Goal: Task Accomplishment & Management: Use online tool/utility

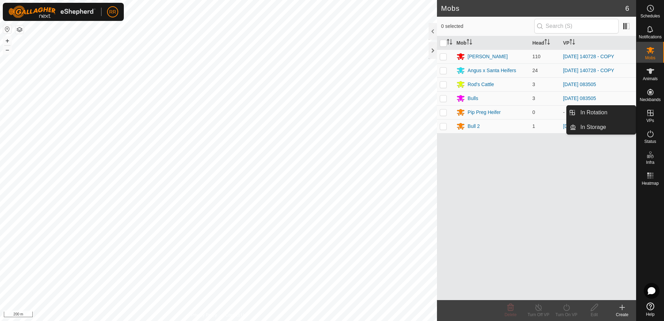
click at [649, 119] on span "VPs" at bounding box center [650, 121] width 8 height 4
click at [654, 117] on es-virtualpaddocks-svg-icon at bounding box center [650, 112] width 13 height 11
click at [600, 111] on link "In Rotation" at bounding box center [606, 113] width 60 height 14
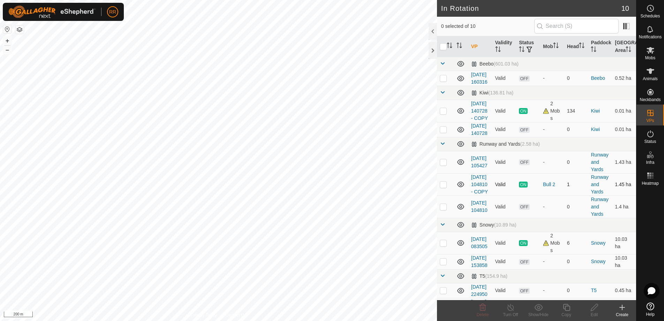
click at [448, 196] on td at bounding box center [445, 184] width 17 height 22
checkbox input "true"
click at [623, 307] on icon at bounding box center [621, 307] width 5 height 0
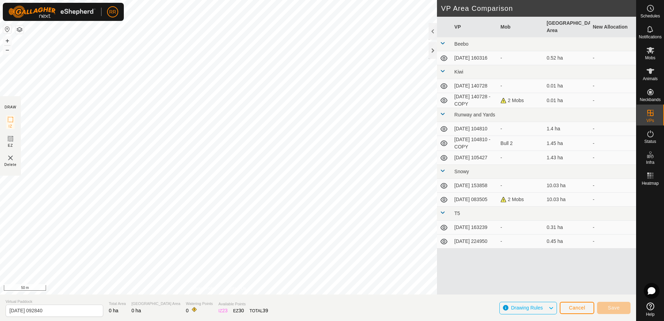
click at [455, 229] on div "DRAW IZ EZ Delete Privacy Policy Contact Us + – ⇧ i 50 m VP Area Comparison VP …" at bounding box center [318, 147] width 636 height 295
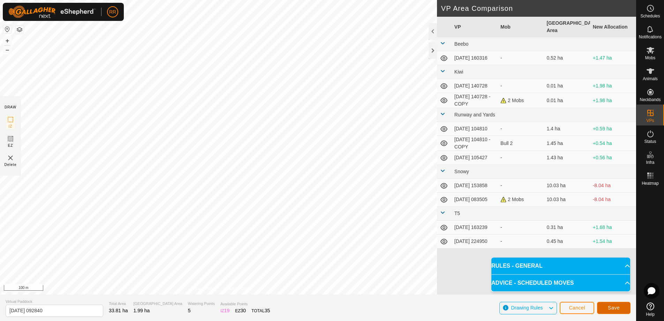
click at [611, 310] on span "Save" at bounding box center [614, 308] width 12 height 6
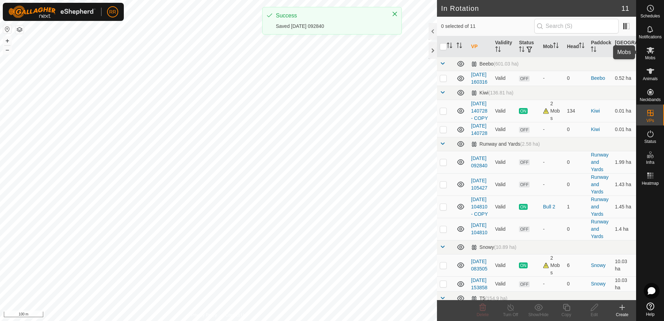
click at [647, 50] on icon at bounding box center [650, 50] width 8 height 8
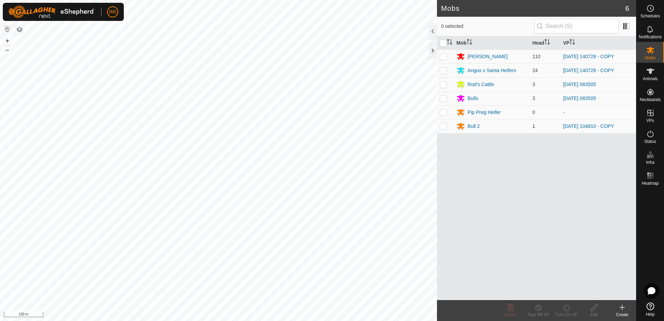
click at [445, 130] on td at bounding box center [445, 126] width 17 height 14
checkbox input "true"
click at [562, 308] on icon at bounding box center [566, 307] width 9 height 8
click at [564, 291] on link "Now" at bounding box center [587, 292] width 69 height 14
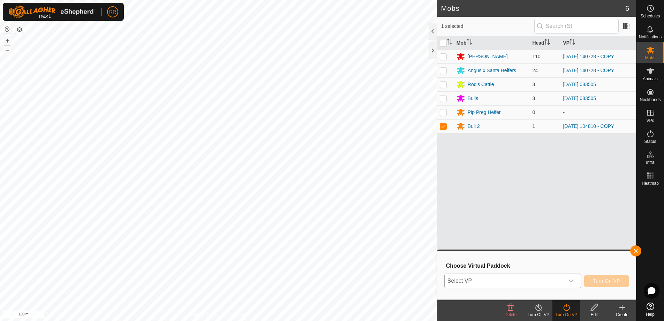
click at [565, 280] on div "dropdown trigger" at bounding box center [571, 281] width 14 height 14
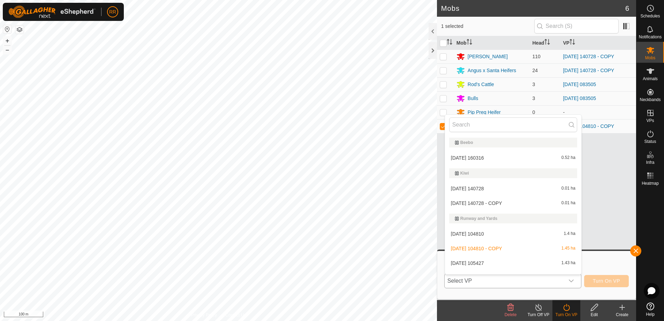
scroll to position [10, 0]
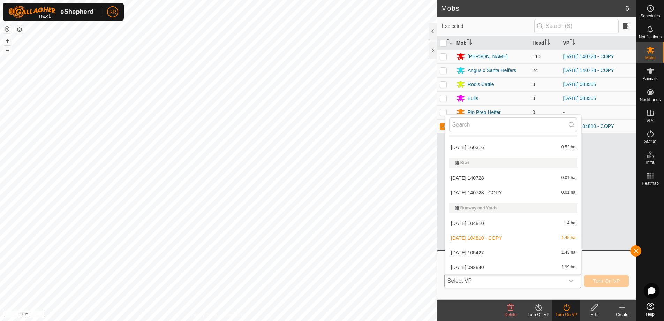
click at [458, 264] on li "[DATE] 092840 1.99 ha" at bounding box center [513, 267] width 136 height 14
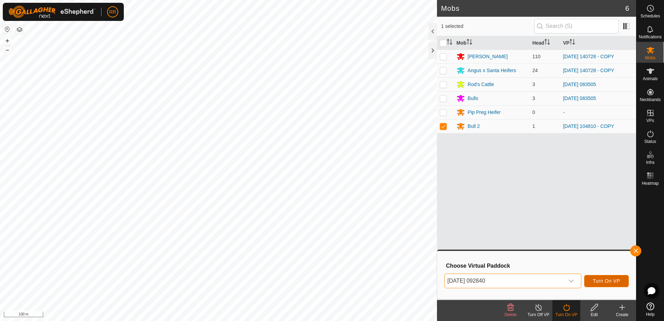
click at [606, 283] on span "Turn On VP" at bounding box center [606, 281] width 27 height 6
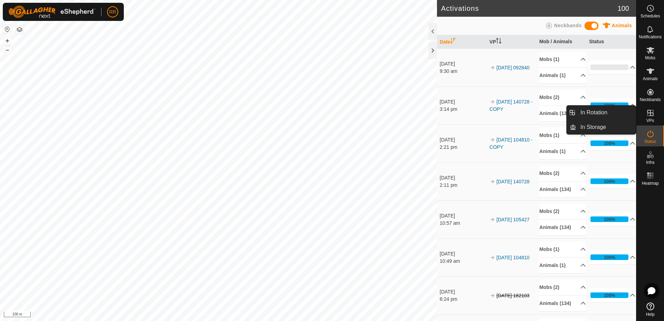
click at [654, 116] on icon at bounding box center [650, 113] width 8 height 8
click at [595, 114] on link "In Rotation" at bounding box center [606, 113] width 60 height 14
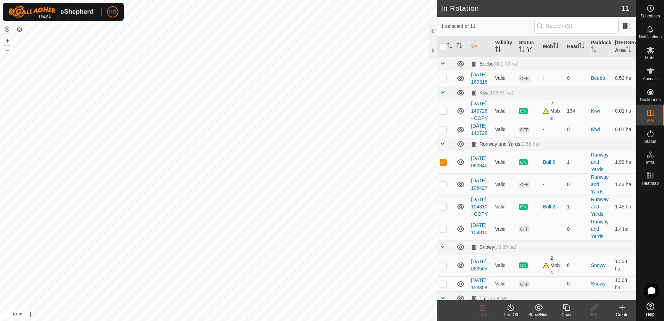
click at [442, 114] on p-checkbox at bounding box center [443, 111] width 7 height 6
checkbox input "true"
click at [443, 165] on p-checkbox at bounding box center [443, 162] width 7 height 6
checkbox input "false"
click at [568, 310] on icon at bounding box center [566, 307] width 9 height 8
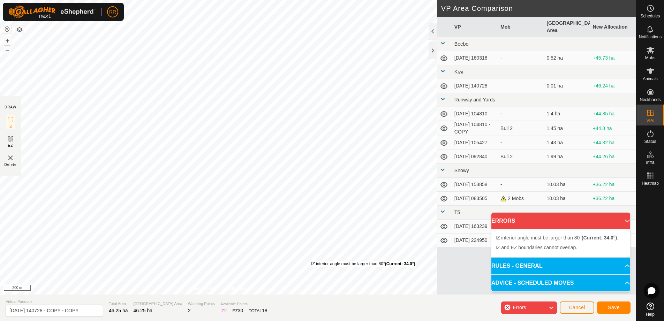
click at [311, 261] on div "IZ interior angle must be larger than 80° (Current: 34.0°) ." at bounding box center [363, 264] width 105 height 6
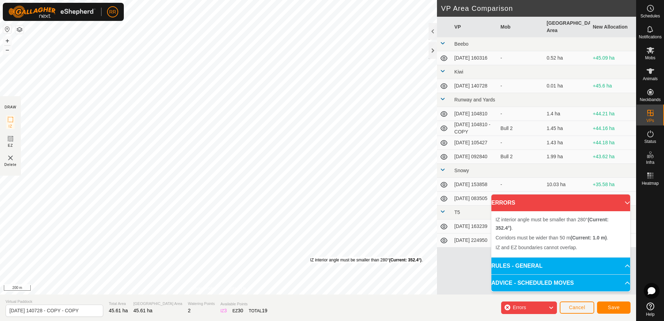
click at [310, 257] on div "IZ interior angle must be smaller than 280° (Current: 352.4°) ." at bounding box center [366, 260] width 113 height 6
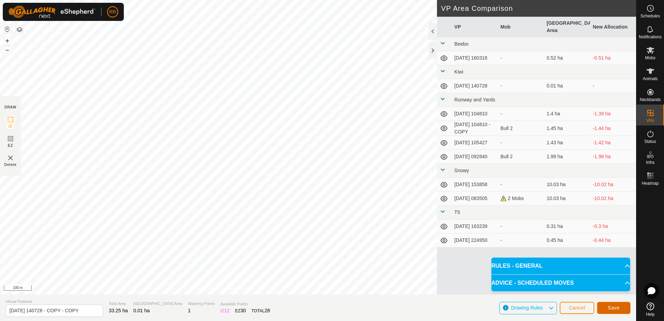
click at [615, 307] on span "Save" at bounding box center [614, 308] width 12 height 6
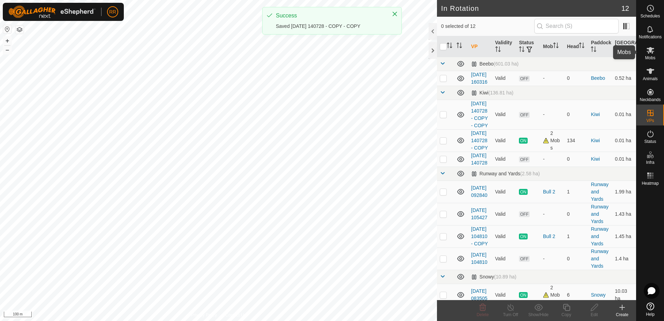
click at [647, 52] on icon at bounding box center [650, 50] width 8 height 7
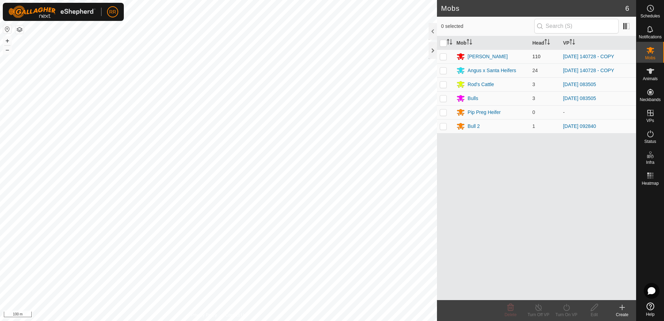
click at [448, 61] on td at bounding box center [445, 56] width 17 height 14
checkbox input "true"
click at [444, 72] on p-checkbox at bounding box center [443, 71] width 7 height 6
checkbox input "true"
click at [568, 312] on div "Turn On VP" at bounding box center [566, 315] width 28 height 6
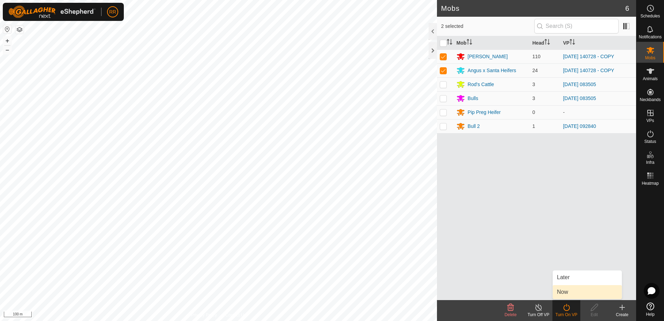
click at [565, 291] on link "Now" at bounding box center [587, 292] width 69 height 14
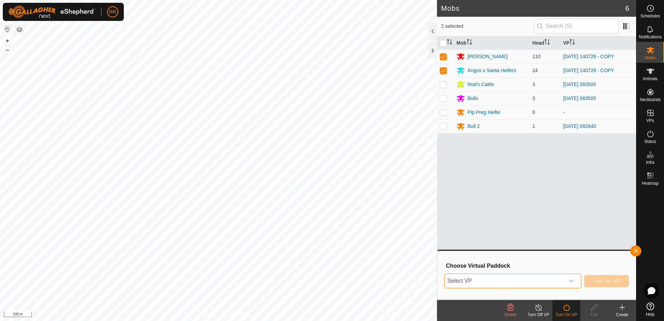
click at [534, 282] on span "Select VP" at bounding box center [504, 281] width 120 height 14
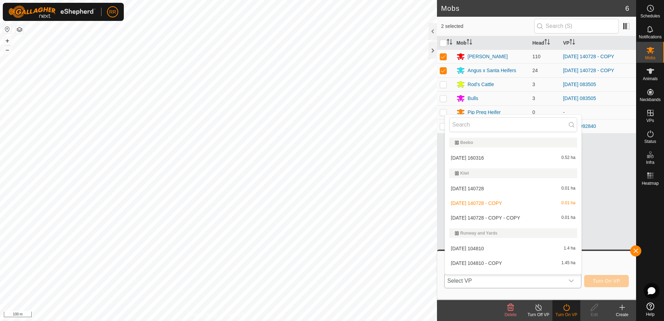
scroll to position [10, 0]
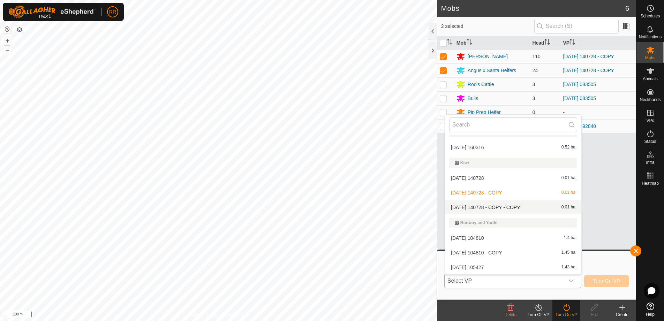
click at [488, 208] on li "[DATE] 140728 - COPY - COPY 0.01 ha" at bounding box center [513, 207] width 136 height 14
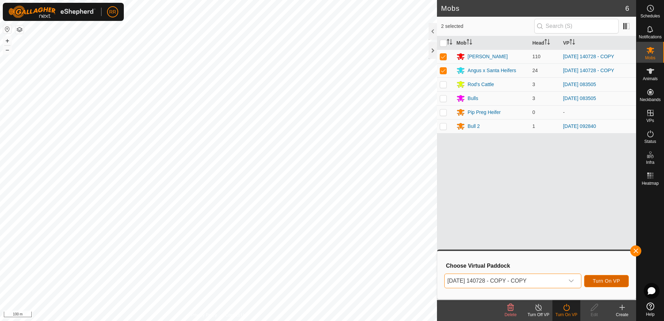
click at [605, 280] on span "Turn On VP" at bounding box center [606, 281] width 27 height 6
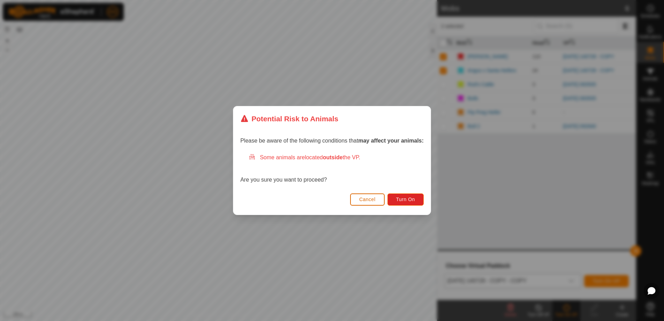
click at [360, 203] on button "Cancel" at bounding box center [367, 199] width 35 height 12
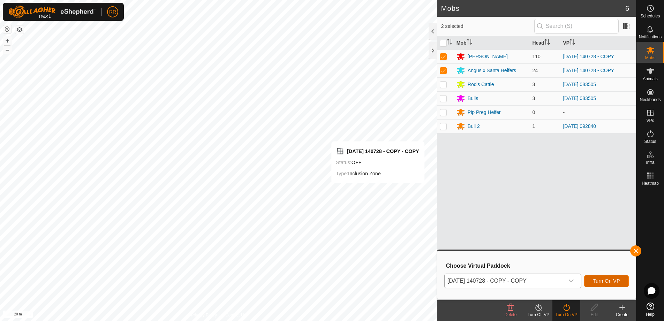
click at [604, 284] on button "Turn On VP" at bounding box center [606, 281] width 45 height 12
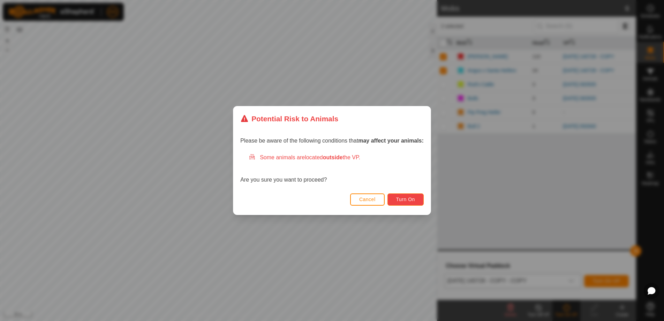
click at [411, 200] on span "Turn On" at bounding box center [405, 200] width 19 height 6
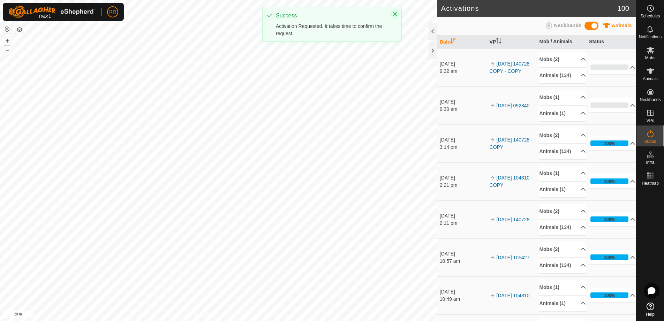
click at [395, 13] on icon "Close" at bounding box center [395, 14] width 5 height 5
